Goal: Task Accomplishment & Management: Use online tool/utility

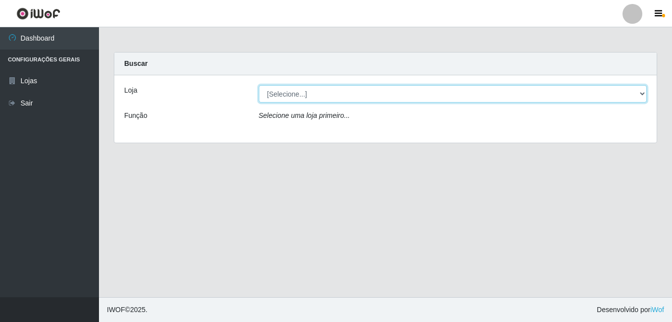
click at [292, 101] on select "[Selecione...] Ajubá Mercado" at bounding box center [453, 93] width 388 height 17
select select "402"
click at [259, 85] on select "[Selecione...] Ajubá Mercado" at bounding box center [453, 93] width 388 height 17
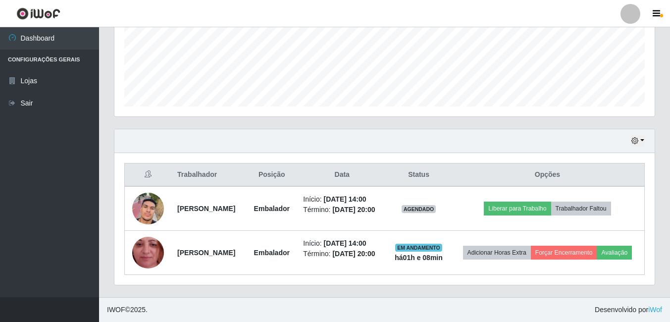
scroll to position [262, 0]
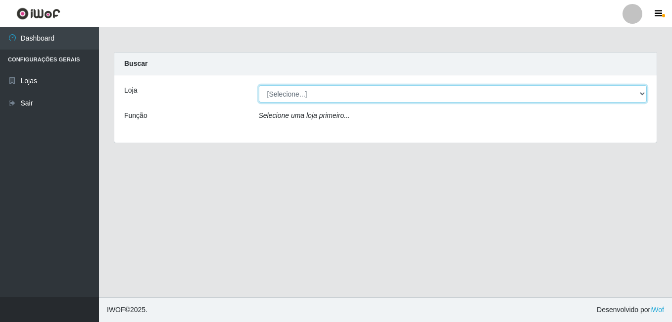
click at [381, 92] on select "[Selecione...] Ajubá Mercado" at bounding box center [453, 93] width 388 height 17
select select "402"
click at [259, 85] on select "[Selecione...] Ajubá Mercado" at bounding box center [453, 93] width 388 height 17
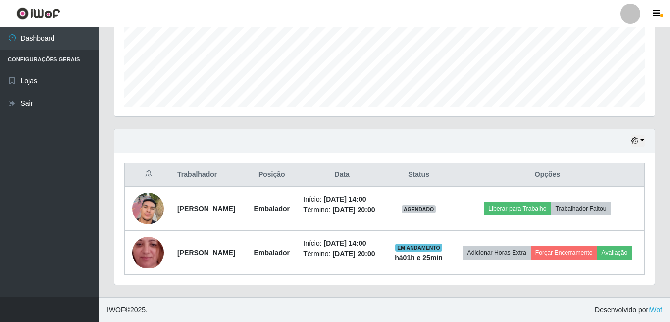
scroll to position [262, 0]
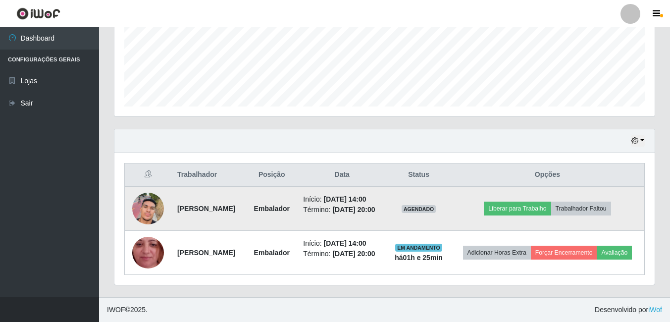
click at [141, 196] on img at bounding box center [148, 208] width 32 height 56
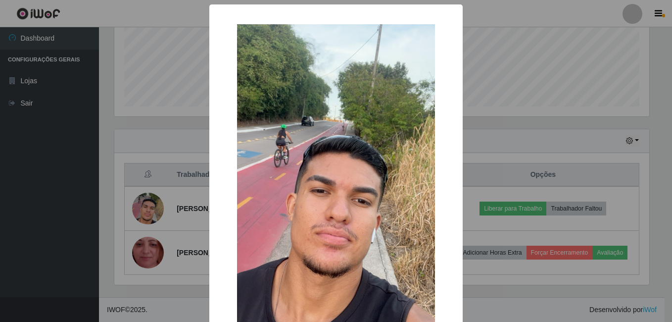
click at [317, 116] on img at bounding box center [336, 200] width 198 height 352
click at [53, 208] on div "× OK Cancel" at bounding box center [336, 161] width 672 height 322
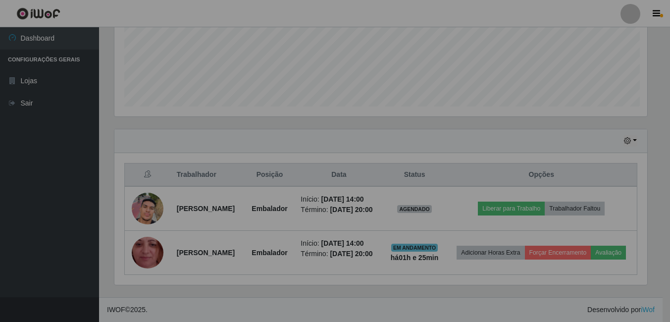
scroll to position [205, 540]
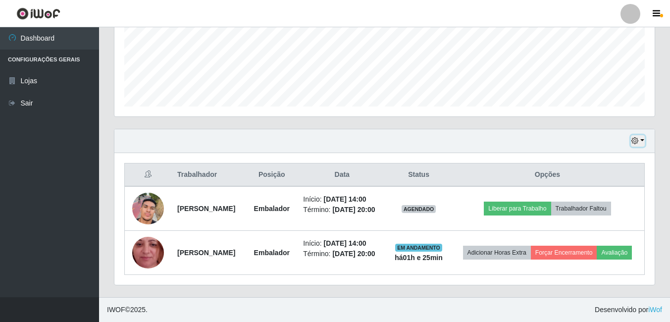
click at [638, 135] on button "button" at bounding box center [637, 140] width 14 height 11
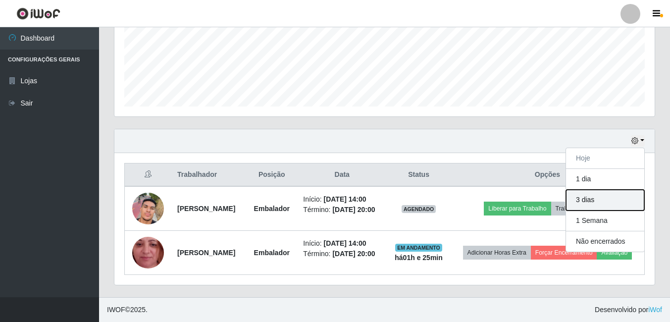
click at [598, 190] on button "3 dias" at bounding box center [605, 200] width 78 height 21
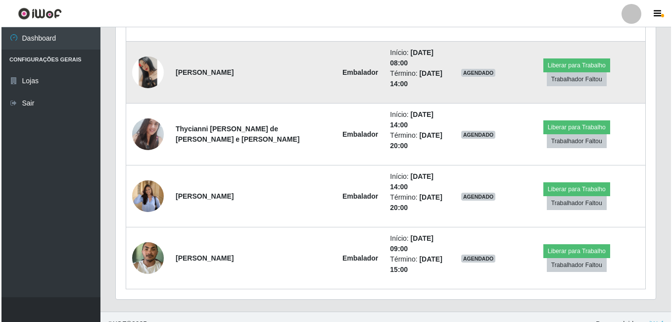
scroll to position [654, 0]
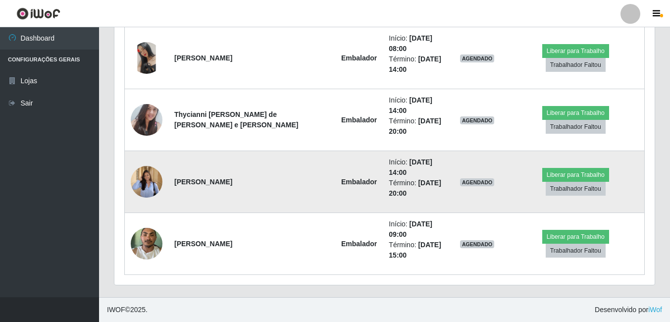
click at [142, 181] on img at bounding box center [147, 181] width 32 height 41
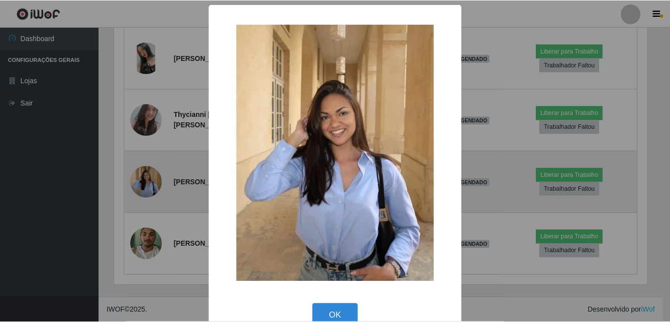
scroll to position [205, 535]
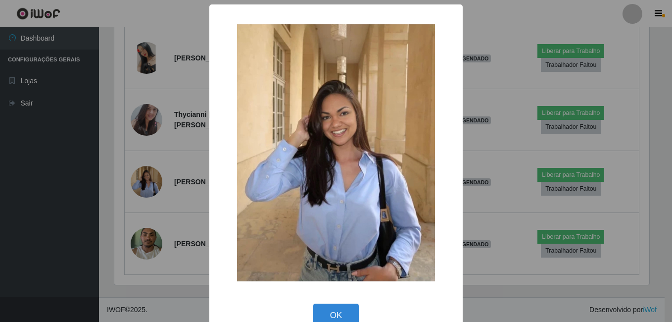
click at [9, 185] on div "× OK Cancel" at bounding box center [336, 161] width 672 height 322
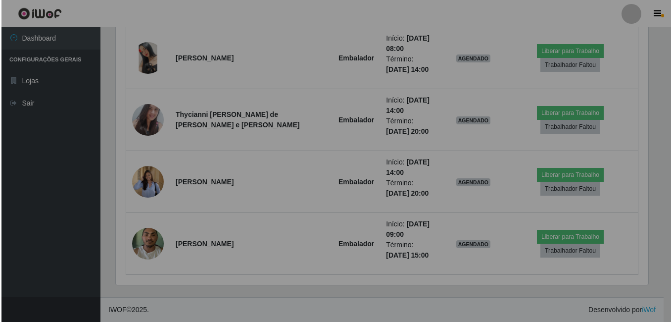
scroll to position [205, 540]
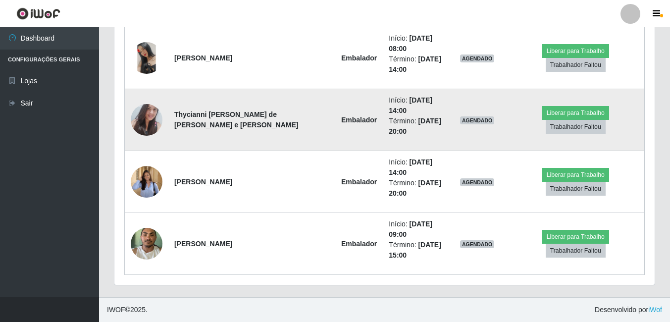
click at [150, 116] on img at bounding box center [147, 119] width 32 height 43
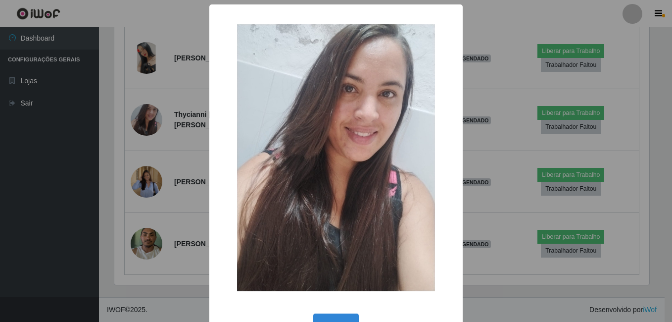
click at [5, 184] on div "× OK Cancel" at bounding box center [336, 161] width 672 height 322
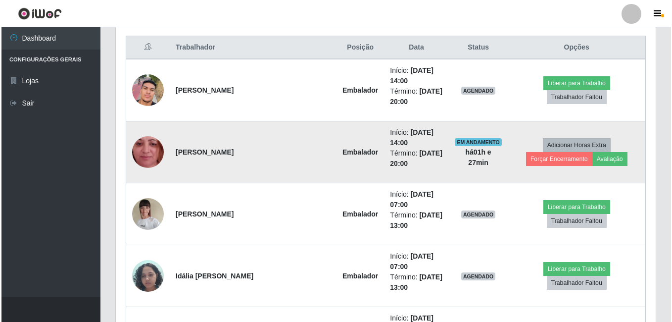
scroll to position [357, 0]
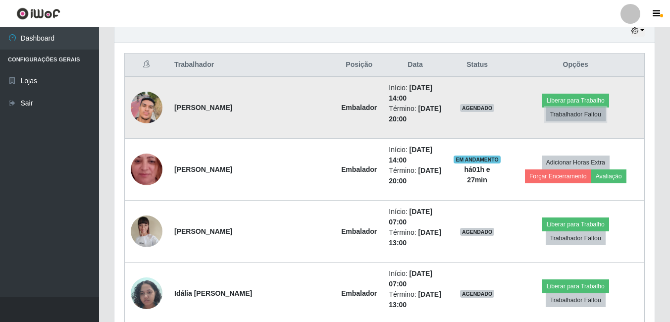
click at [605, 107] on button "Trabalhador Faltou" at bounding box center [575, 114] width 60 height 14
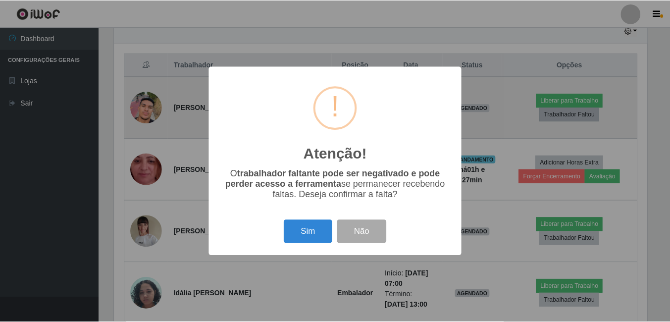
scroll to position [205, 535]
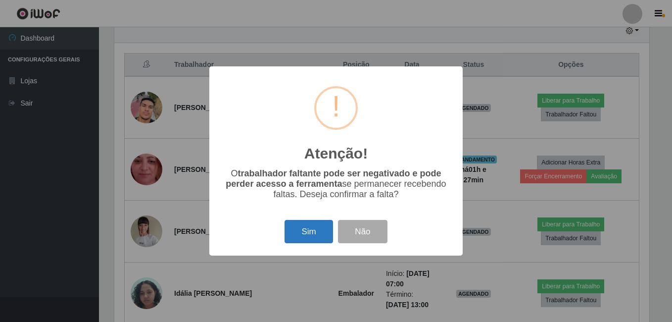
click at [310, 241] on button "Sim" at bounding box center [309, 231] width 48 height 23
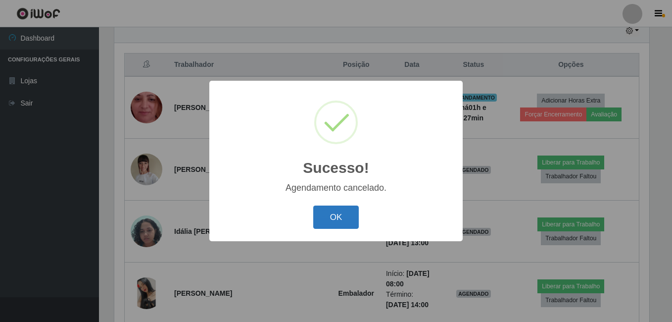
click at [338, 216] on button "OK" at bounding box center [336, 216] width 46 height 23
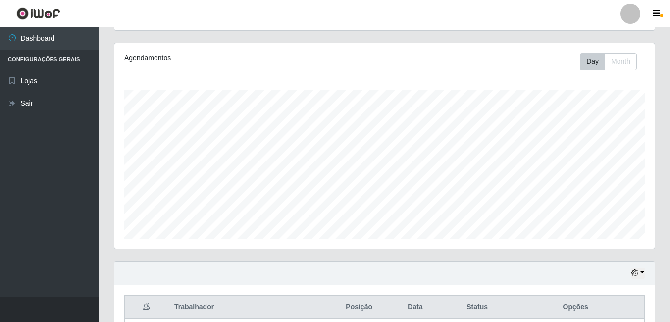
scroll to position [297, 0]
